Goal: Information Seeking & Learning: Learn about a topic

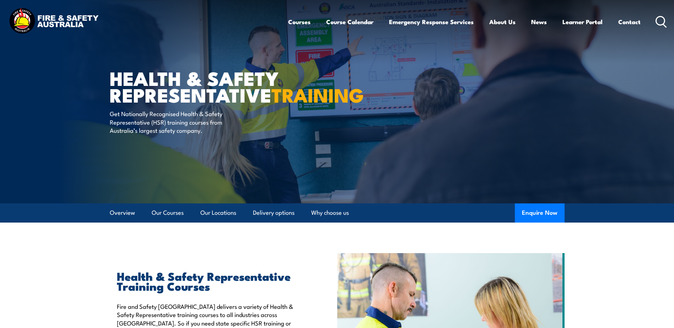
click at [651, 19] on div "Courses Course Calendar Emergency Response Services Services Overview Emergency…" at bounding box center [477, 21] width 379 height 31
click at [658, 19] on icon at bounding box center [660, 22] width 11 height 12
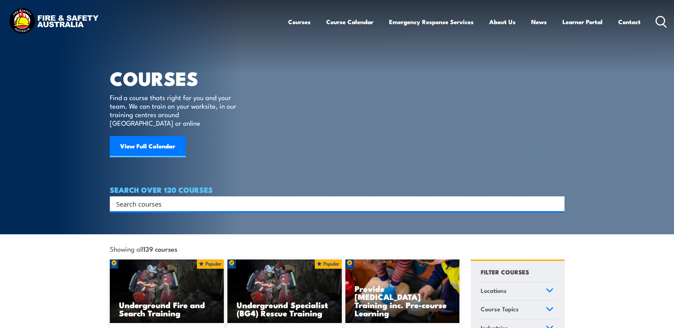
click at [297, 196] on div "Search" at bounding box center [337, 203] width 455 height 15
click at [293, 198] on input "Search input" at bounding box center [332, 203] width 433 height 11
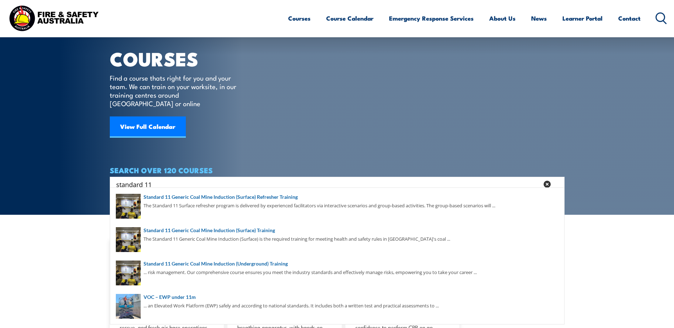
scroll to position [36, 0]
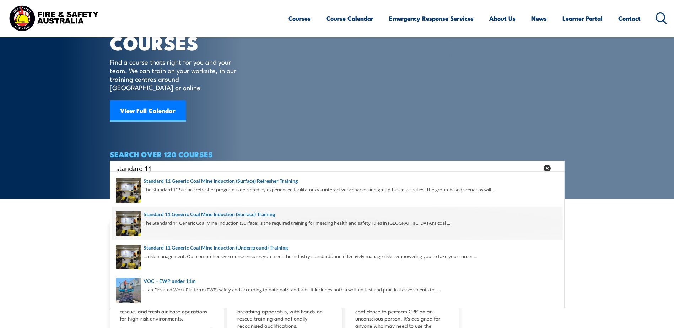
type input "standard 11"
click at [243, 224] on span at bounding box center [337, 223] width 450 height 33
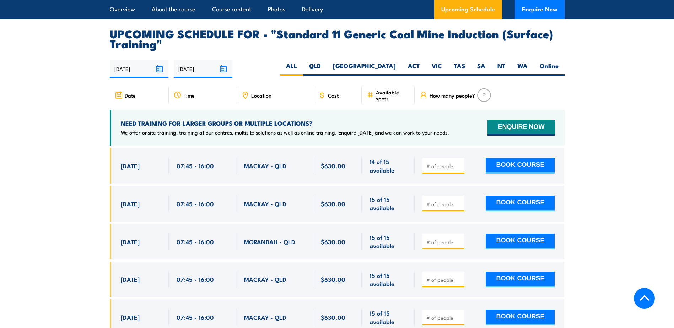
scroll to position [1314, 0]
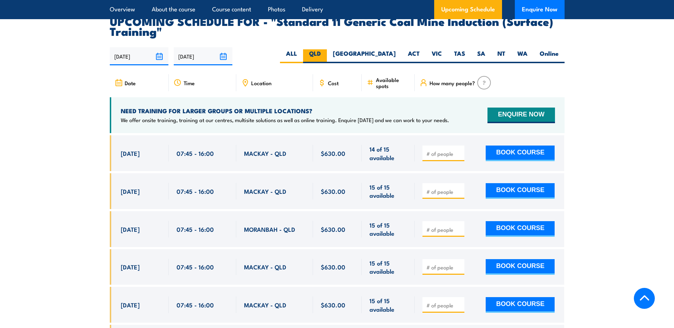
click at [327, 57] on label "QLD" at bounding box center [315, 56] width 24 height 14
click at [325, 54] on input "QLD" at bounding box center [323, 51] width 5 height 5
radio input "true"
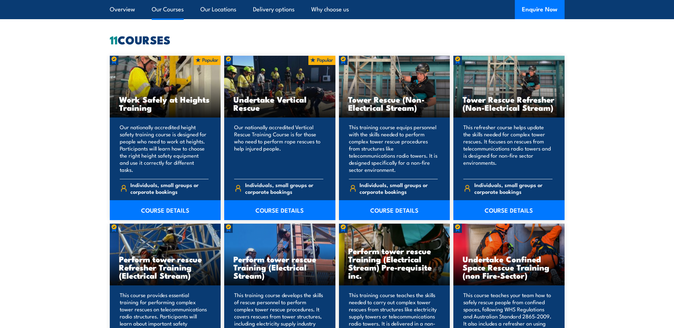
scroll to position [568, 0]
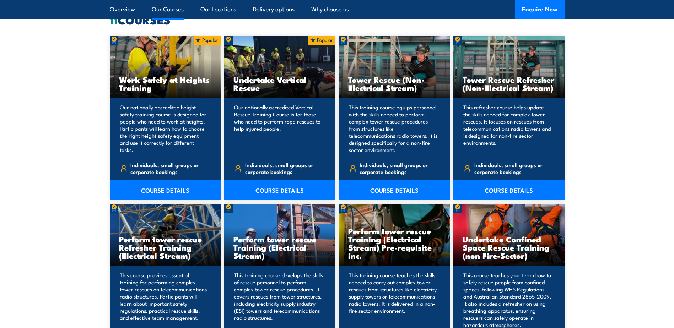
click at [167, 194] on link "COURSE DETAILS" at bounding box center [165, 190] width 111 height 20
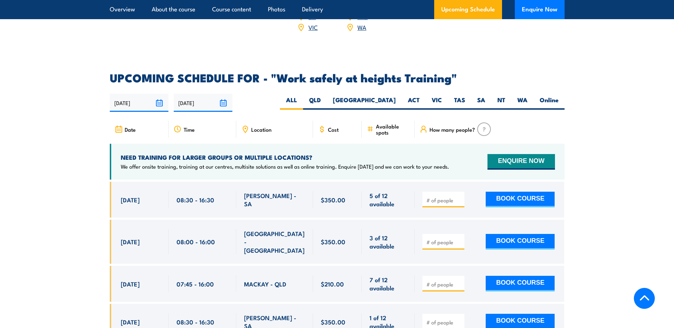
scroll to position [923, 0]
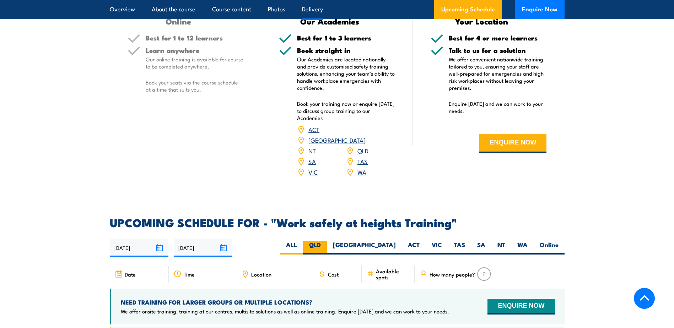
click at [327, 241] on label "QLD" at bounding box center [315, 248] width 24 height 14
click at [325, 241] on input "QLD" at bounding box center [323, 243] width 5 height 5
radio input "true"
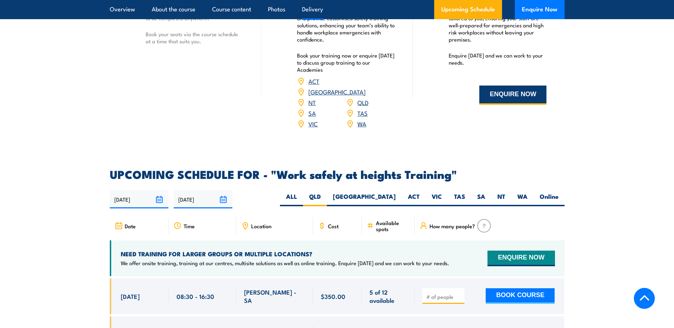
scroll to position [1065, 0]
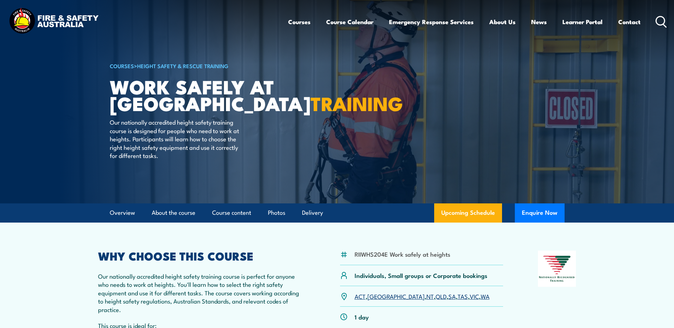
click at [657, 21] on icon at bounding box center [660, 22] width 11 height 12
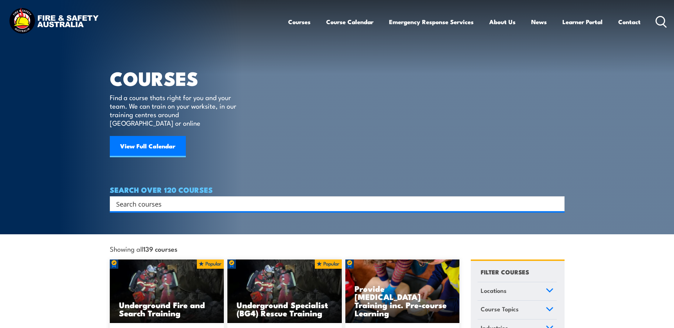
click at [214, 198] on input "Search input" at bounding box center [332, 203] width 433 height 11
type input "standard 11"
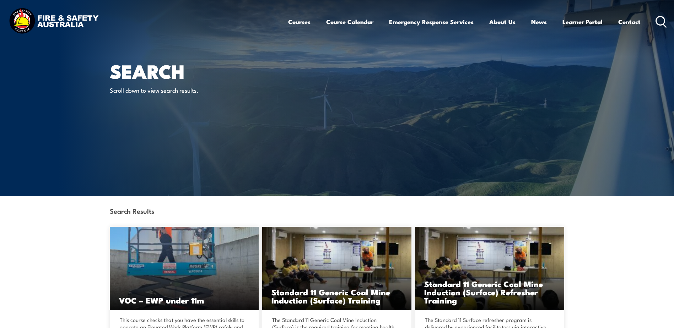
scroll to position [178, 0]
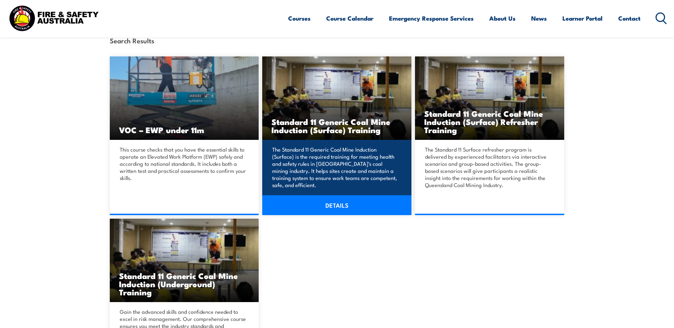
click at [363, 206] on link "DETAILS" at bounding box center [336, 205] width 149 height 20
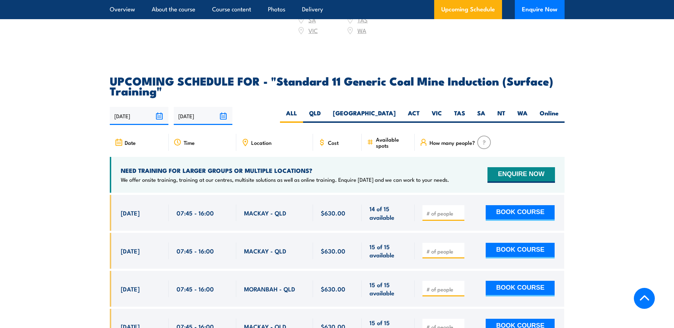
scroll to position [1314, 0]
